Goal: Transaction & Acquisition: Purchase product/service

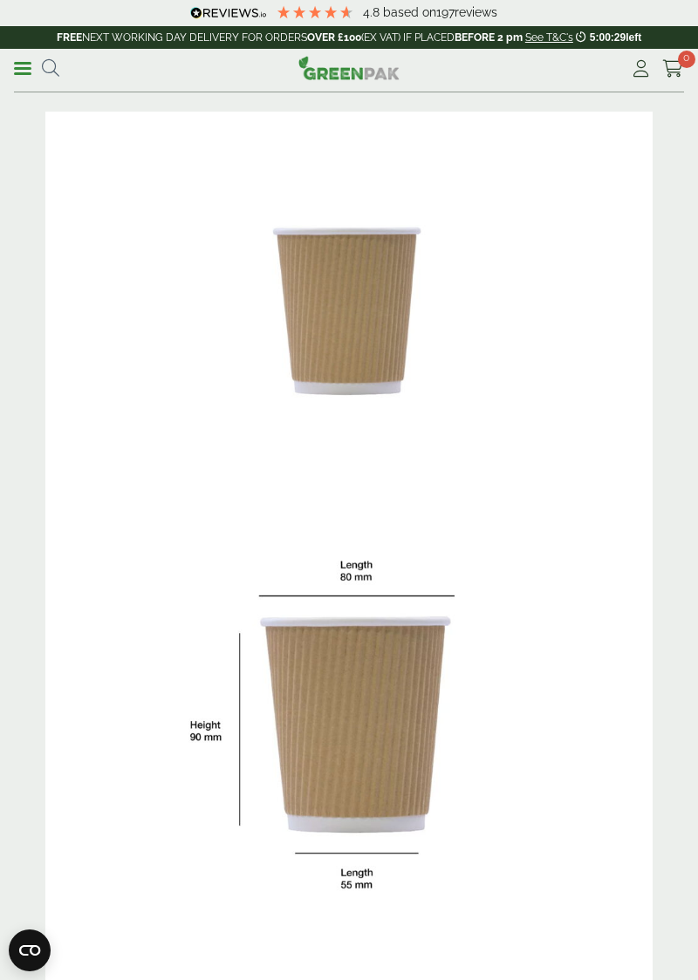
scroll to position [33, 0]
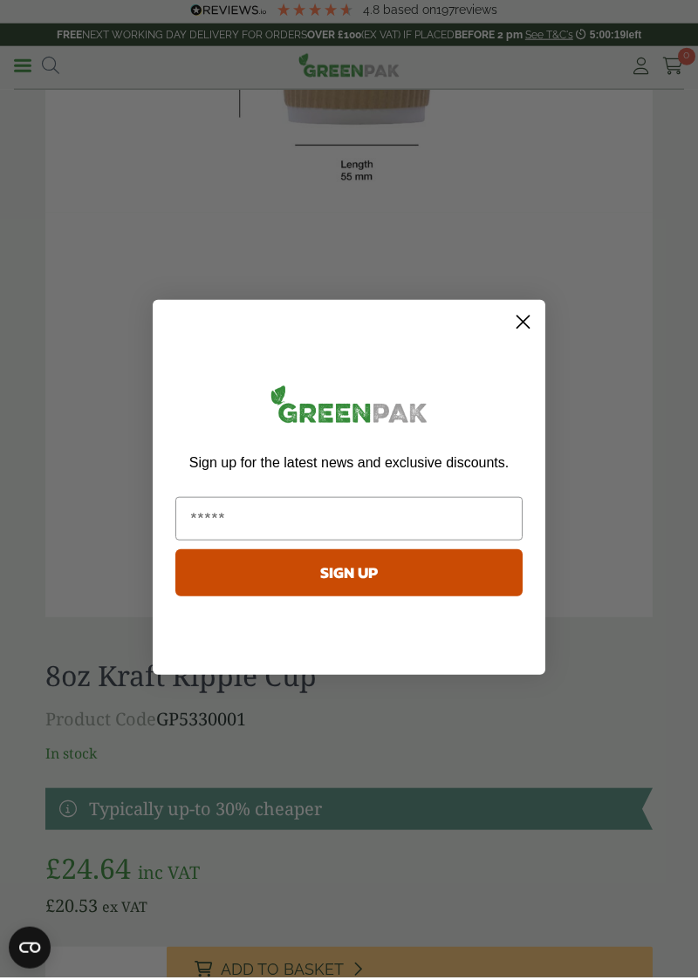
click at [522, 339] on circle "Close dialog" at bounding box center [522, 324] width 29 height 29
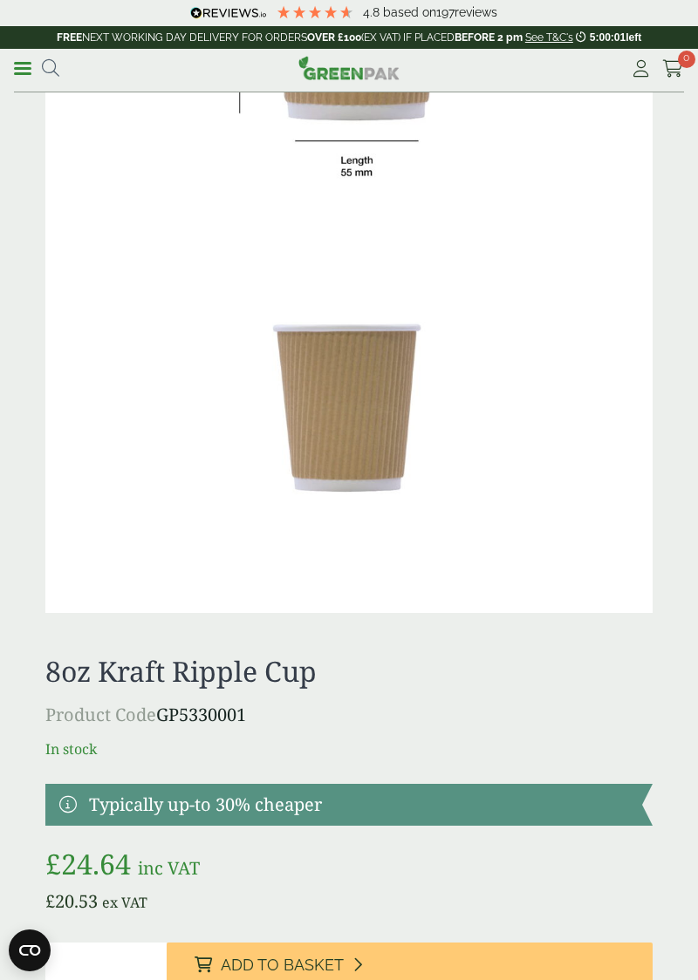
scroll to position [747, 0]
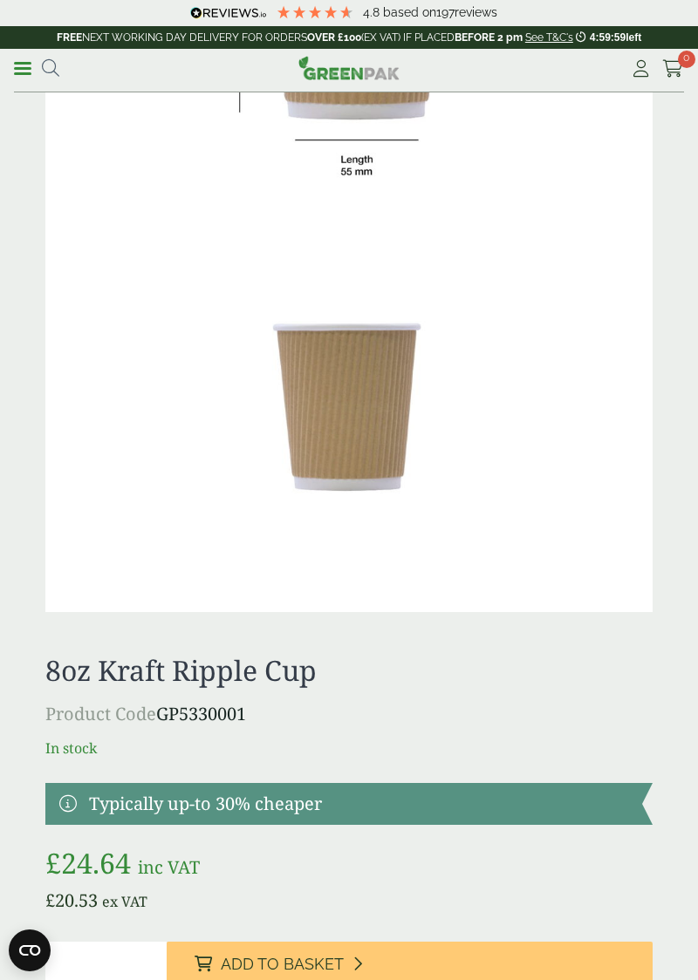
click at [164, 680] on h1 "8oz Kraft Ripple Cup" at bounding box center [348, 670] width 607 height 33
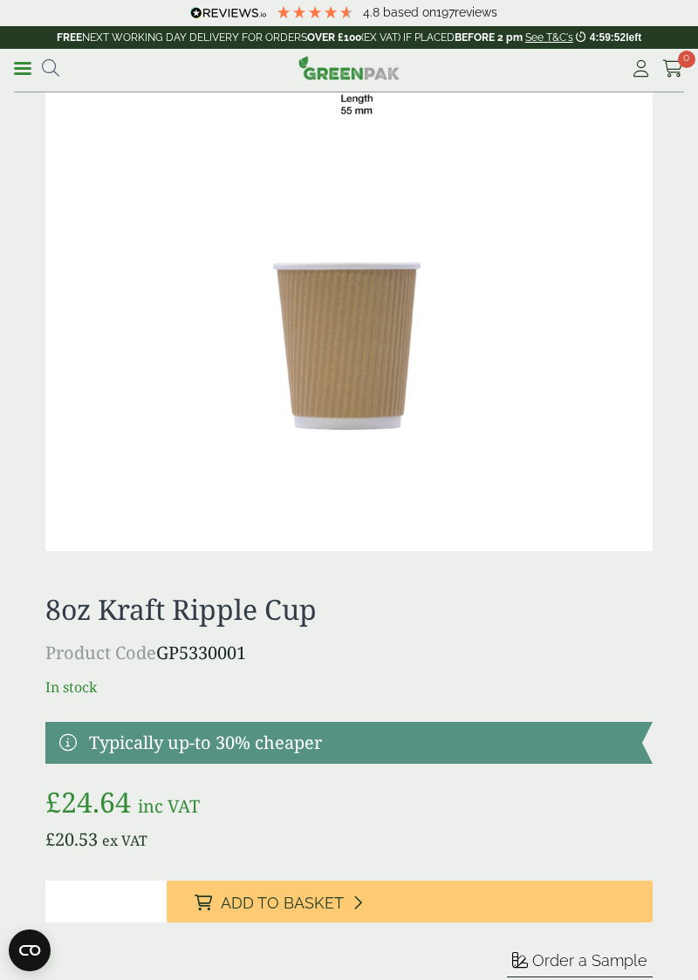
scroll to position [810, 0]
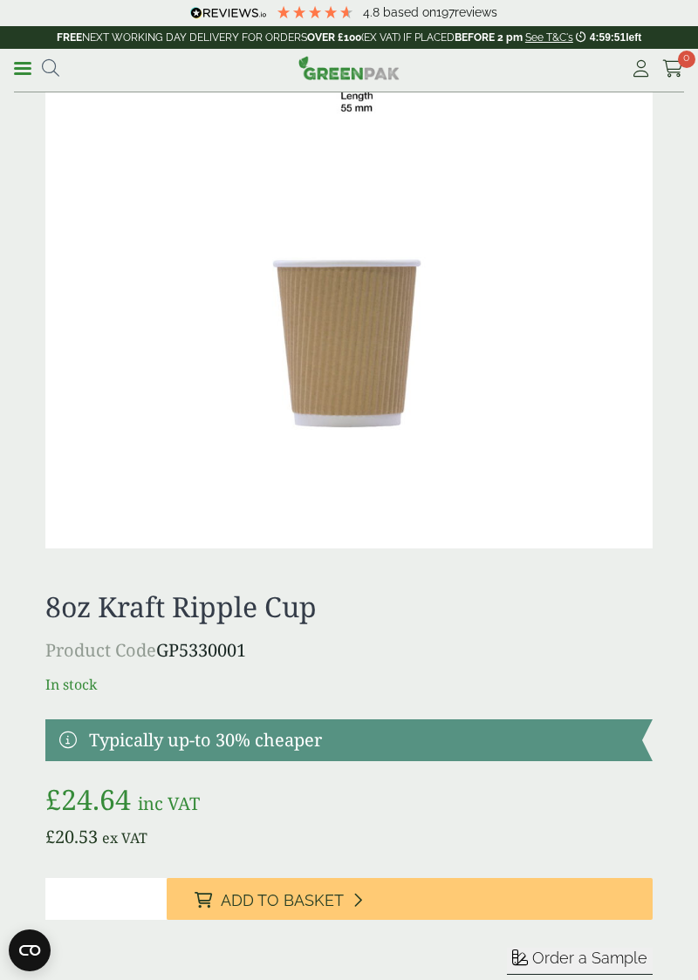
click at [272, 904] on span "Add to Basket" at bounding box center [282, 900] width 123 height 19
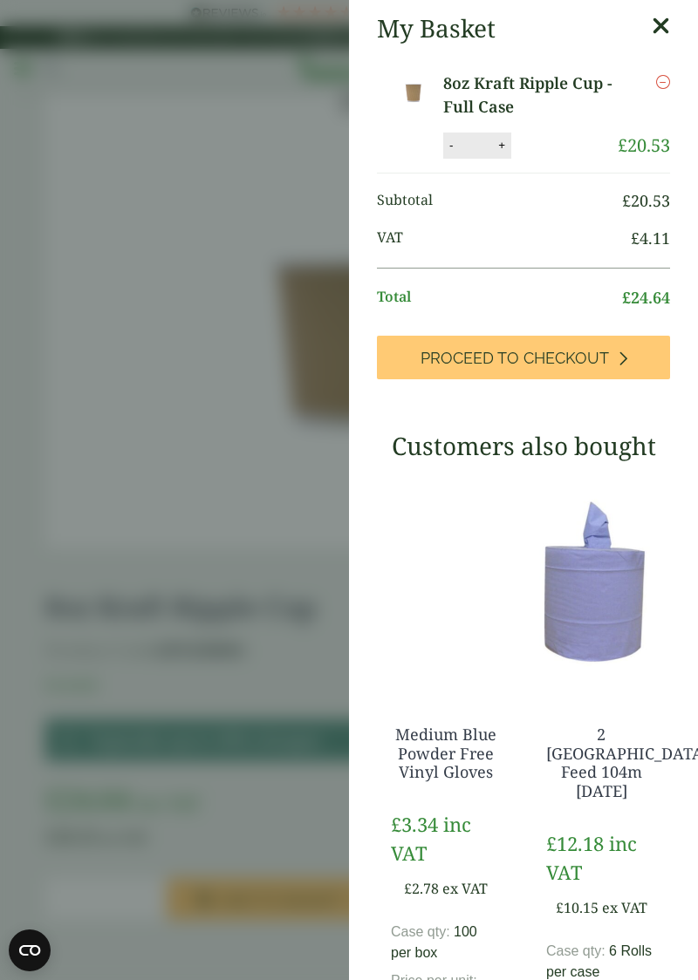
click at [490, 87] on link "8oz Kraft Ripple Cup - Full Case" at bounding box center [530, 95] width 174 height 47
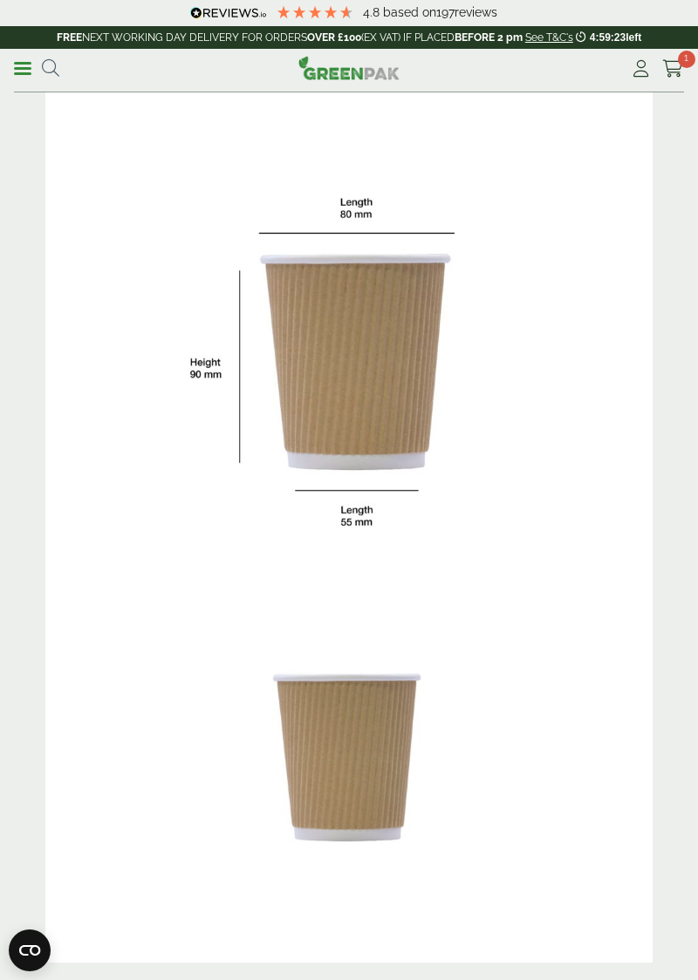
scroll to position [399, 0]
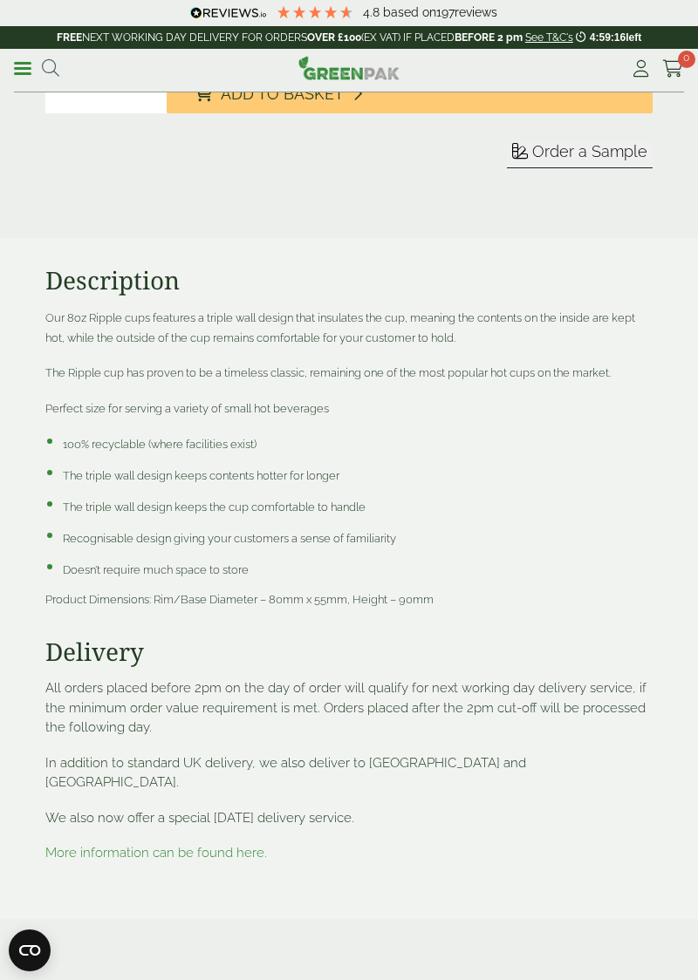
scroll to position [810, 0]
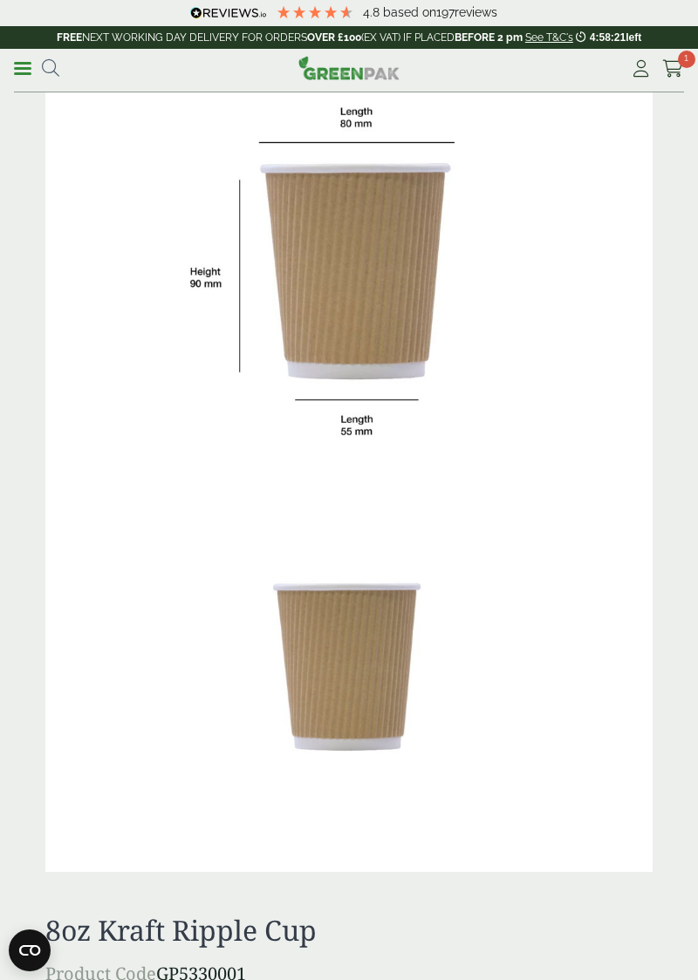
scroll to position [488, 0]
